Goal: Information Seeking & Learning: Learn about a topic

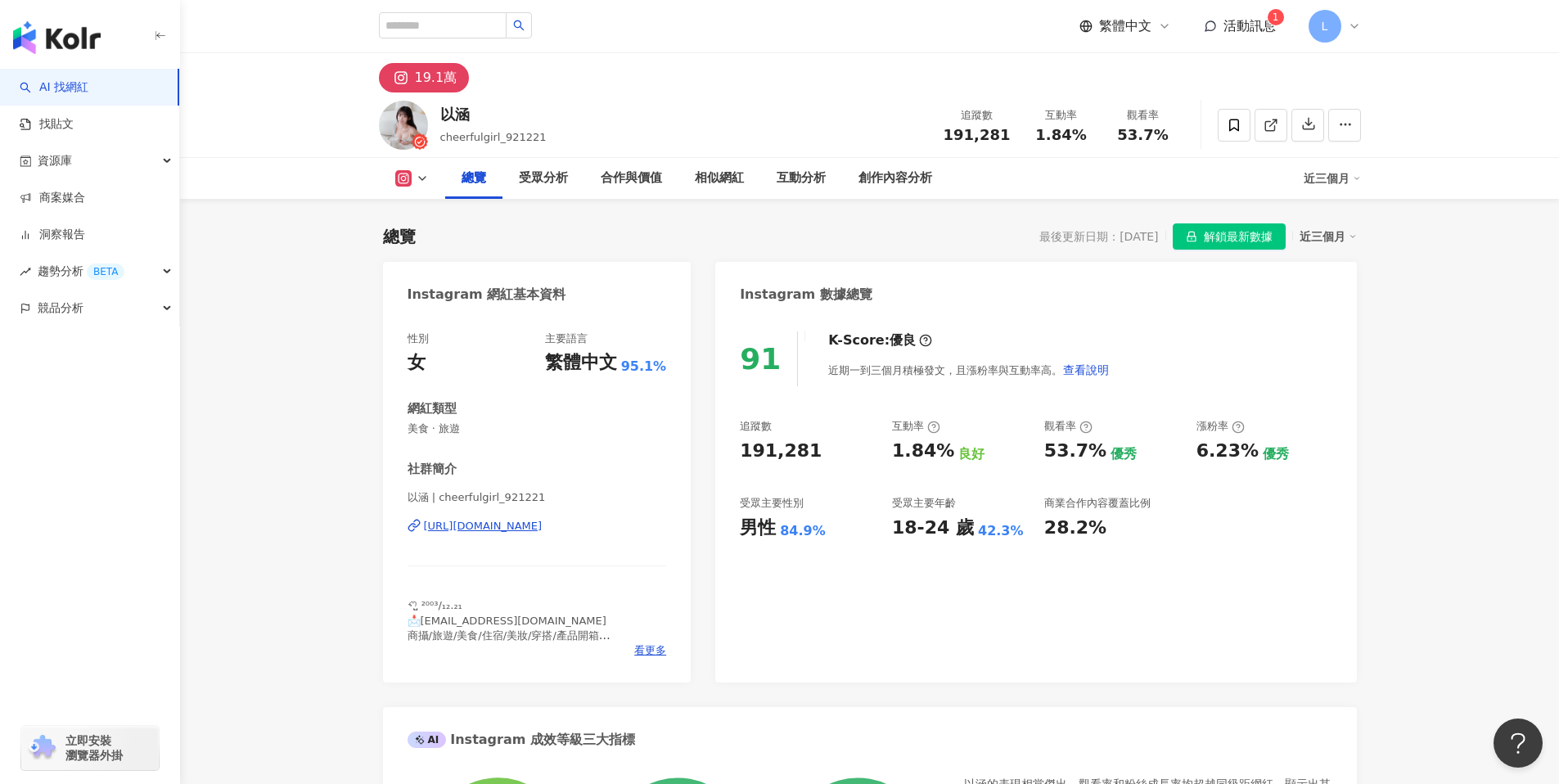
click at [1313, 616] on div "91 K-Score : 優良 近期一到三個月積極發文，且漲粉率與互動率高。 查看說明 追蹤數 191,281 互動率 1.84% 良好 觀看率 53.7% …" at bounding box center [1035, 498] width 641 height 367
